Goal: Manage account settings

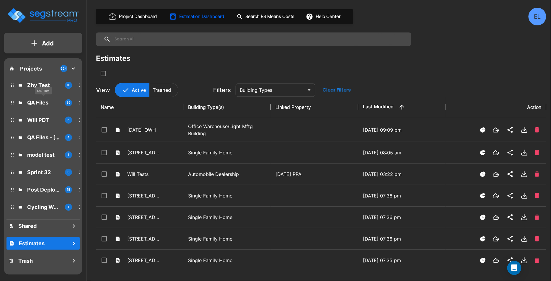
click at [36, 105] on p "QA Files" at bounding box center [43, 103] width 33 height 8
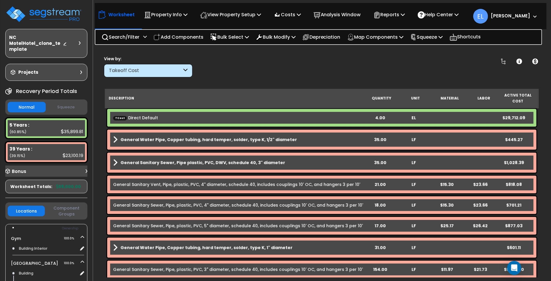
click at [519, 14] on b "[PERSON_NAME]" at bounding box center [510, 16] width 39 height 6
click at [488, 18] on span "EL" at bounding box center [480, 16] width 15 height 15
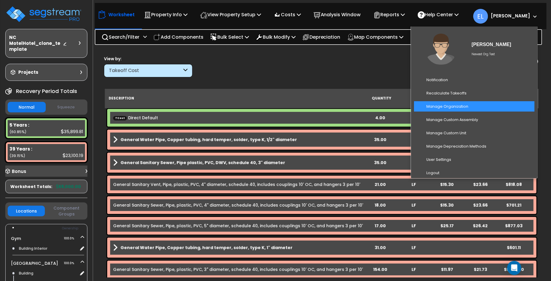
scroll to position [26, 0]
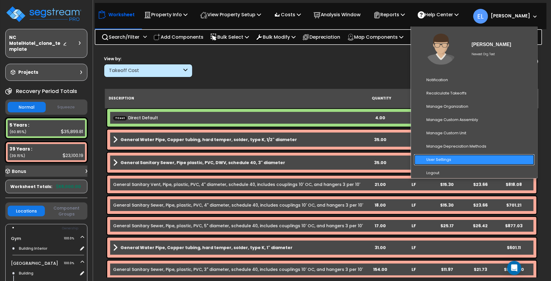
click at [454, 159] on link "User Settings" at bounding box center [474, 159] width 120 height 11
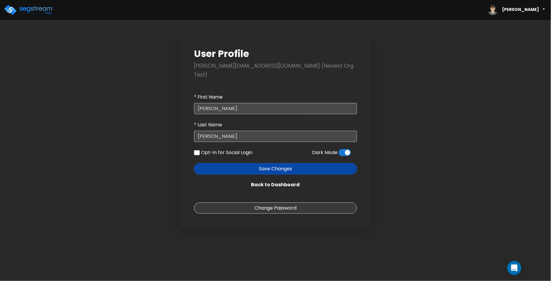
click at [343, 149] on span at bounding box center [345, 152] width 12 height 7
click at [339, 154] on input "checkbox" at bounding box center [339, 154] width 0 height 0
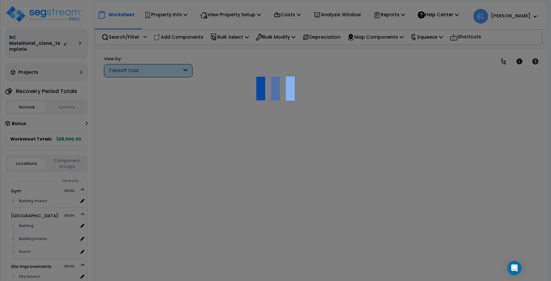
scroll to position [26, 0]
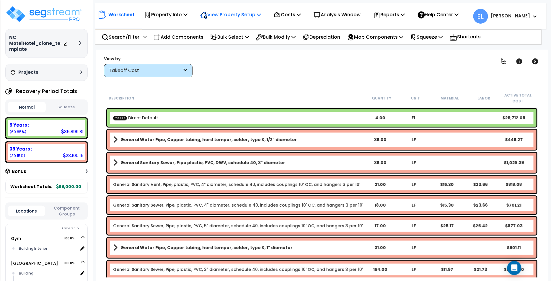
click at [187, 15] on p "View Property Setup" at bounding box center [165, 15] width 43 height 8
